Goal: Communication & Community: Answer question/provide support

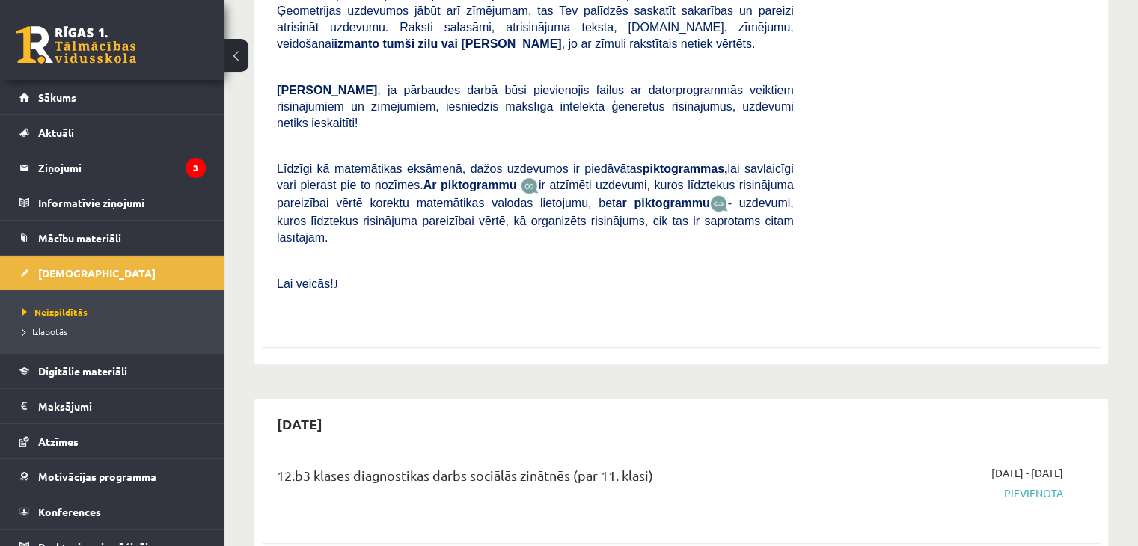
scroll to position [748, 0]
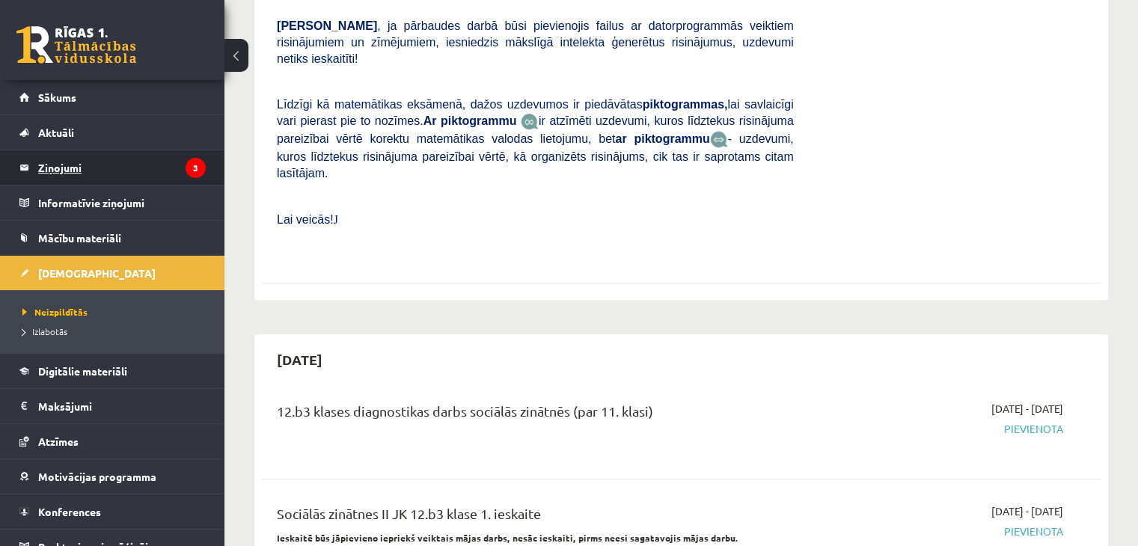
click at [72, 168] on legend "Ziņojumi 3" at bounding box center [122, 167] width 168 height 34
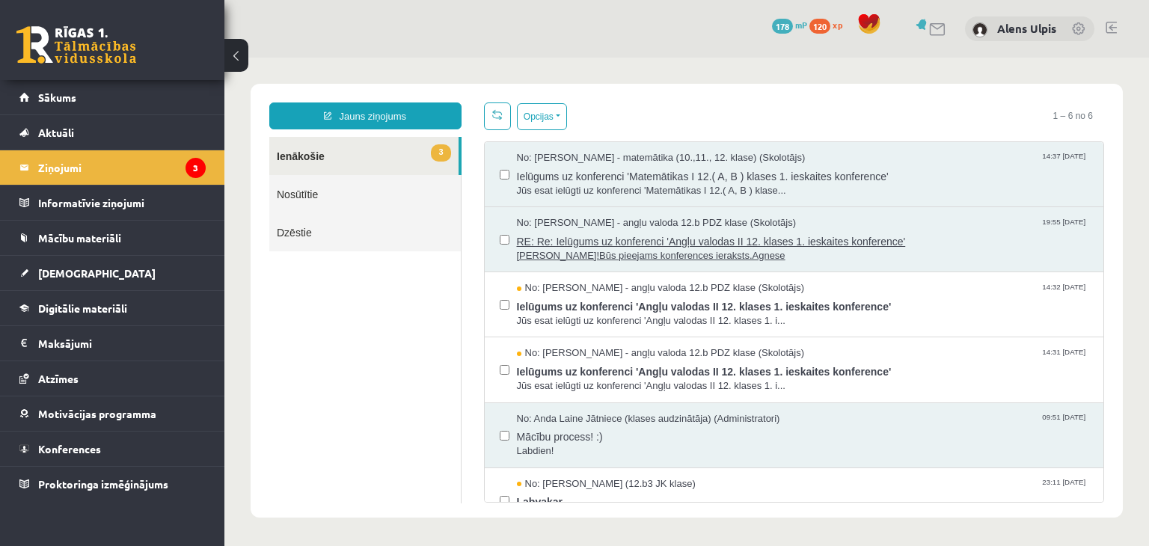
click at [925, 249] on span "[PERSON_NAME]!Būs pieejams konferences ieraksts.Agnese" at bounding box center [803, 256] width 572 height 14
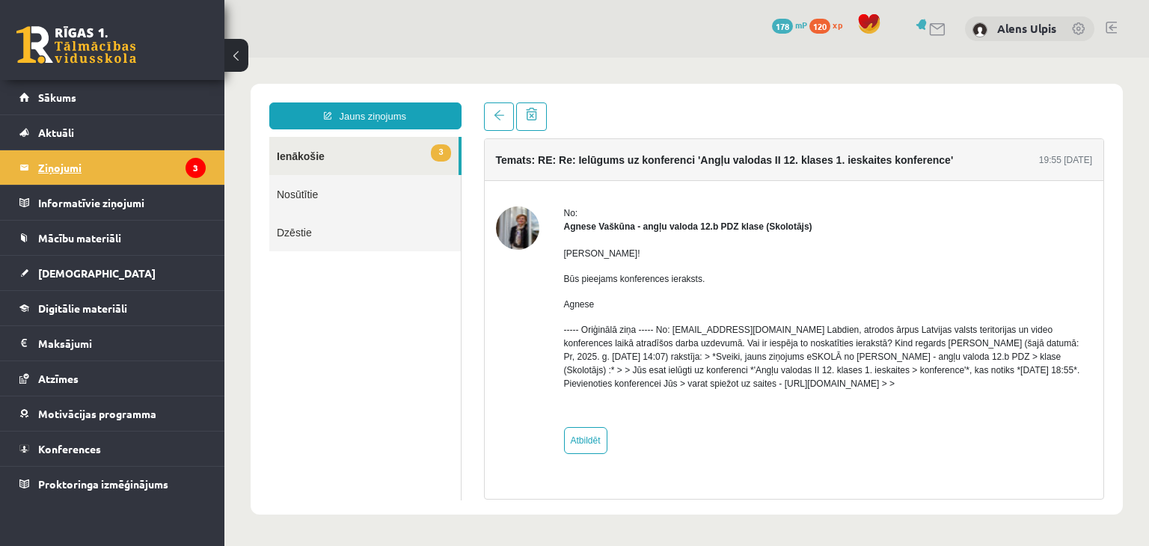
click at [55, 167] on legend "Ziņojumi 3" at bounding box center [122, 167] width 168 height 34
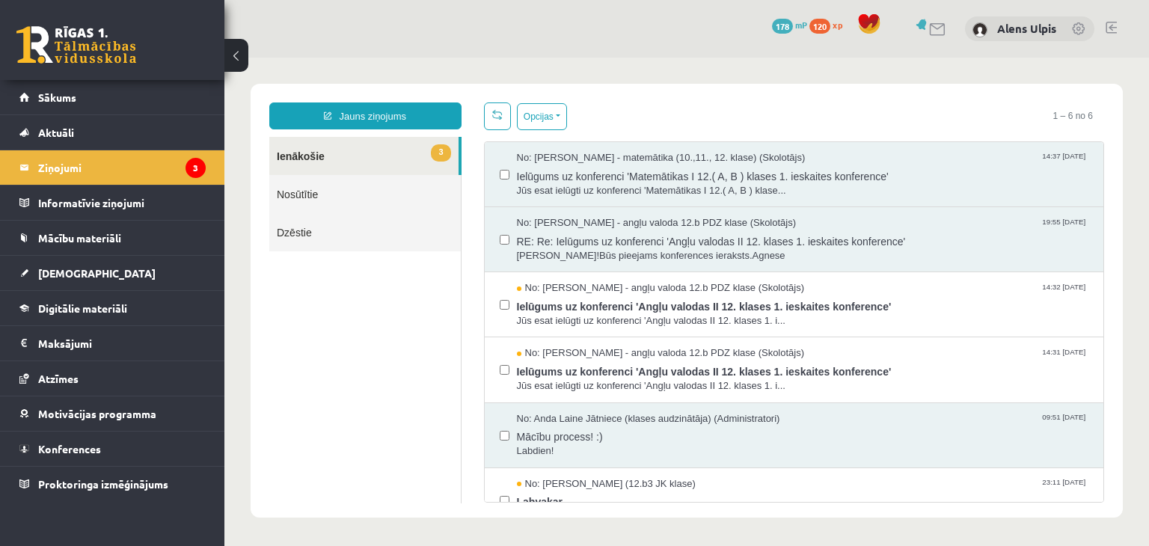
click at [315, 155] on link "3 Ienākošie" at bounding box center [363, 156] width 189 height 38
click at [1050, 174] on span "Ielūgums uz konferenci 'Matemātikas I 12.( A, B ) klases 1. ieskaites konferenc…" at bounding box center [803, 174] width 572 height 19
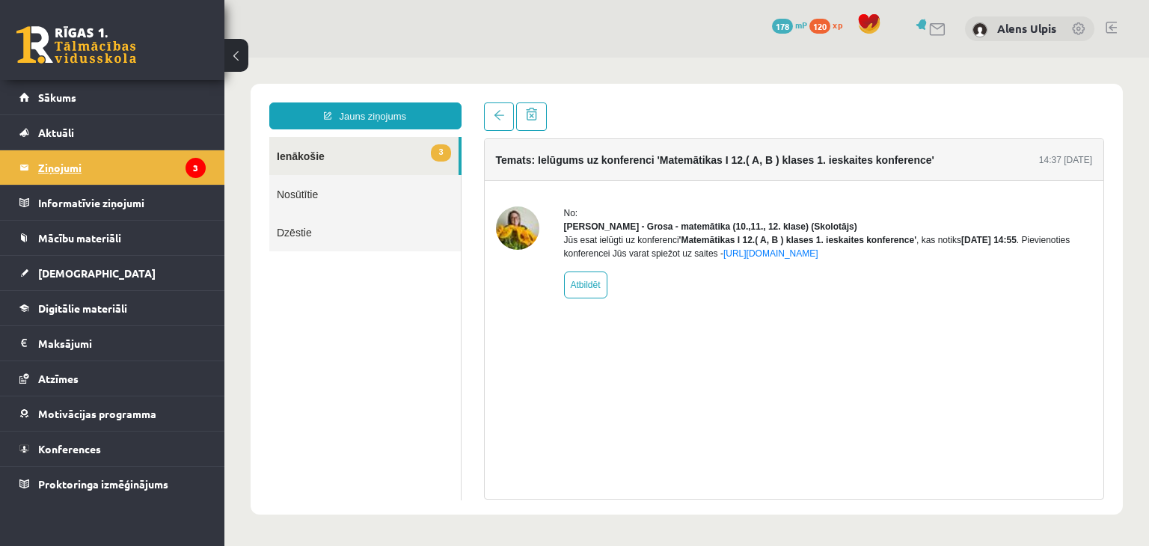
click at [70, 169] on legend "Ziņojumi 3" at bounding box center [122, 167] width 168 height 34
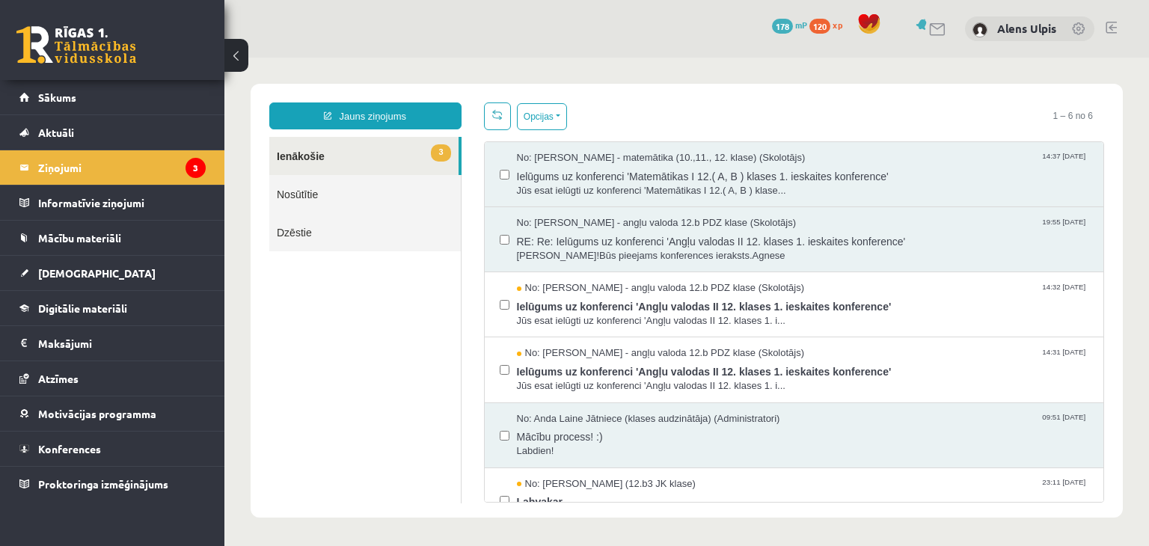
click at [495, 174] on div "No: [PERSON_NAME] - matemātika (10.,11., 12. klase) (Skolotājs) 14:37 [DATE] Ie…" at bounding box center [794, 174] width 619 height 65
click at [495, 244] on div "No: [PERSON_NAME] - angļu valoda 12.b PDZ klase (Skolotājs) 19:55 [DATE] RE: Re…" at bounding box center [794, 239] width 619 height 65
click at [495, 241] on div "No: [PERSON_NAME] - angļu valoda 12.b PDZ klase (Skolotājs) 19:55 [DATE] RE: Re…" at bounding box center [794, 239] width 619 height 65
click at [557, 118] on button "Opcijas" at bounding box center [542, 116] width 50 height 27
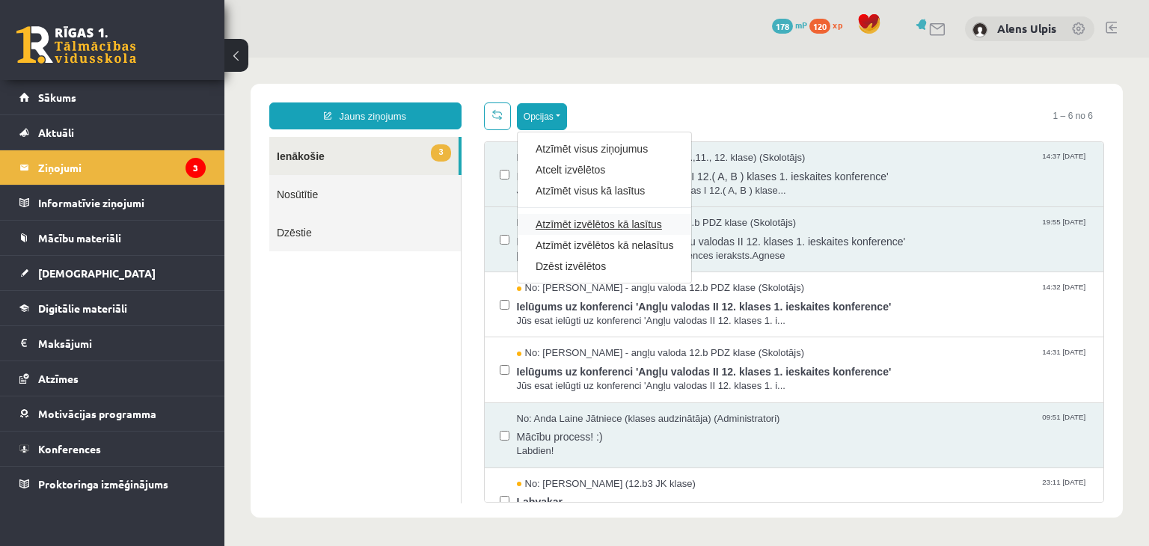
click at [638, 221] on link "Atzīmēt izvēlētos kā lasītus" at bounding box center [605, 224] width 138 height 15
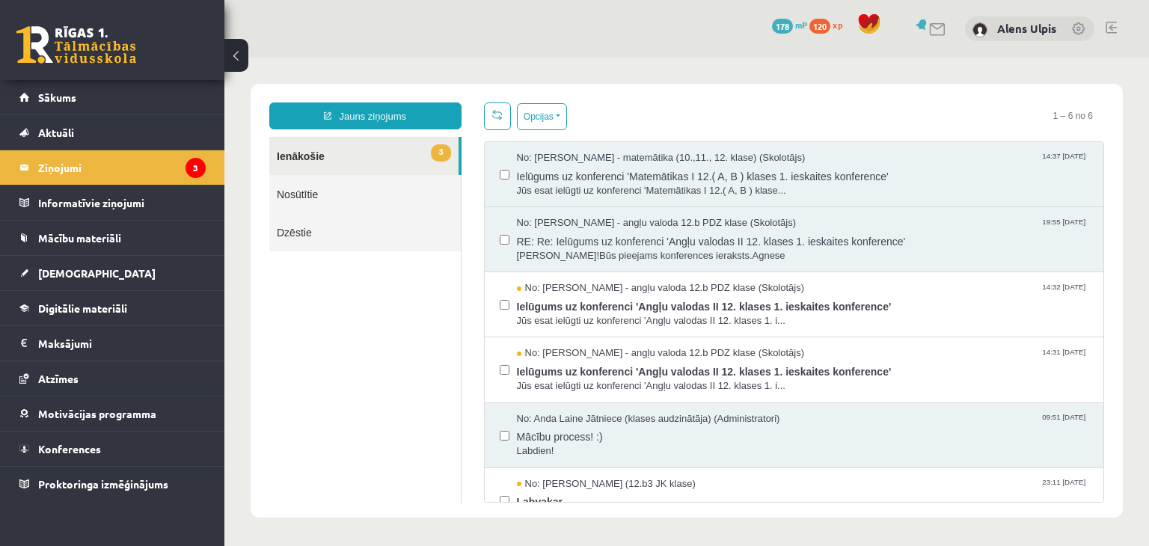
click at [715, 93] on div "Jauns ziņojums 3 Ienākošie Nosūtītie Dzēstie * ********* ********* ******* Opci…" at bounding box center [687, 301] width 872 height 434
click at [824, 441] on span "Mācību process! :)" at bounding box center [803, 435] width 572 height 19
